Goal: Task Accomplishment & Management: Manage account settings

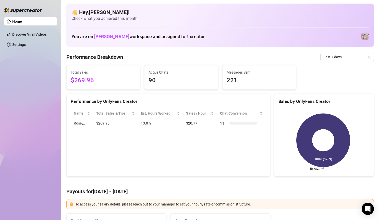
click at [113, 83] on span "$269.96" at bounding box center [103, 81] width 65 height 10
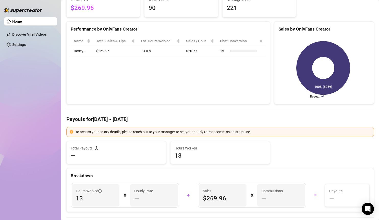
scroll to position [77, 0]
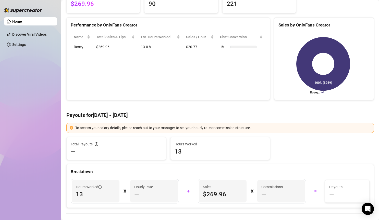
click at [164, 128] on div "To access your salary details, please reach out to your manager to set your hou…" at bounding box center [222, 128] width 295 height 6
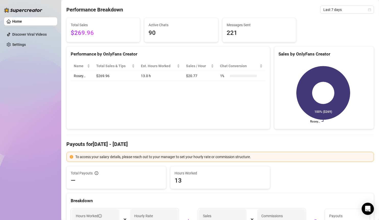
scroll to position [0, 0]
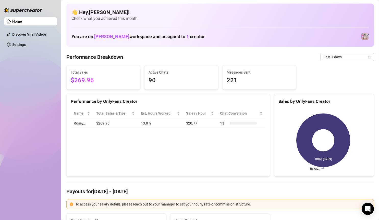
click at [141, 143] on div "Performance by OnlyFans Creator Name Total Sales & Tips Est. Hours Worked Sales…" at bounding box center [168, 135] width 204 height 83
click at [362, 34] on img at bounding box center [364, 36] width 7 height 7
click at [361, 37] on img at bounding box center [364, 36] width 7 height 7
click at [101, 36] on span "[PERSON_NAME]" at bounding box center [111, 36] width 35 height 5
click at [101, 19] on span "Check what you achieved this month" at bounding box center [219, 19] width 297 height 6
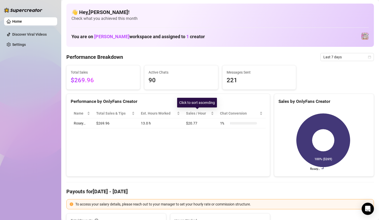
click at [200, 133] on div "Name Total Sales & Tips Est. Hours Worked Sales / Hour Chat Conversion Rosey… $…" at bounding box center [168, 119] width 203 height 28
drag, startPoint x: 213, startPoint y: 165, endPoint x: 210, endPoint y: 161, distance: 5.3
click at [213, 165] on div "Performance by OnlyFans Creator Name Total Sales & Tips Est. Hours Worked Sales…" at bounding box center [168, 135] width 204 height 83
click at [26, 45] on link "Settings" at bounding box center [19, 45] width 14 height 4
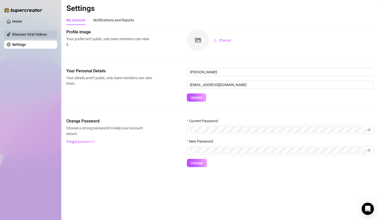
click at [30, 34] on link "Discover Viral Videos" at bounding box center [29, 34] width 34 height 4
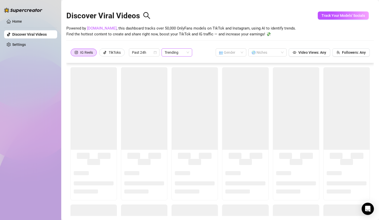
click at [176, 53] on span "Trending" at bounding box center [177, 53] width 24 height 8
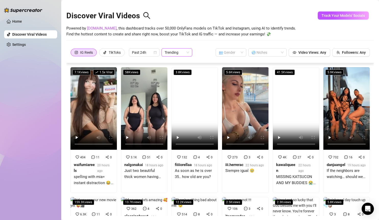
click at [48, 58] on div "Home Discover Viral Videos Settings" at bounding box center [30, 108] width 53 height 216
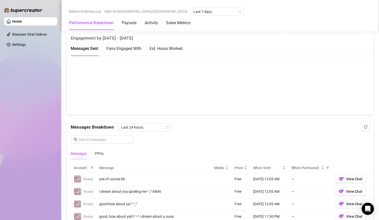
scroll to position [363, 0]
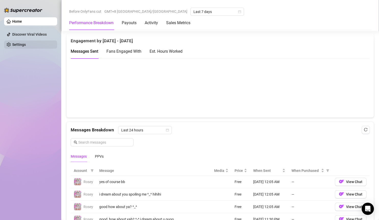
click at [24, 44] on link "Settings" at bounding box center [19, 45] width 14 height 4
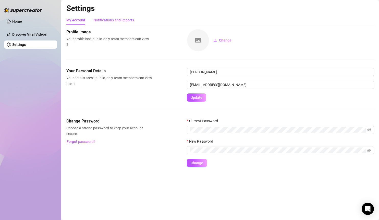
click at [118, 20] on div "Notifications and Reports" at bounding box center [113, 20] width 41 height 6
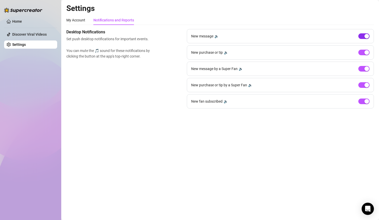
click at [359, 37] on span "button" at bounding box center [363, 36] width 11 height 6
click at [362, 70] on span "button" at bounding box center [363, 69] width 11 height 6
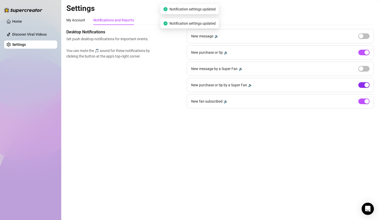
click at [363, 85] on span "button" at bounding box center [363, 85] width 11 height 6
click at [366, 98] on div "New fan subscribed 🔉" at bounding box center [280, 101] width 187 height 14
click at [147, 104] on div "Desktop Notifications Set push desktop notifications for important events. You …" at bounding box center [219, 69] width 307 height 80
